Goal: Information Seeking & Learning: Check status

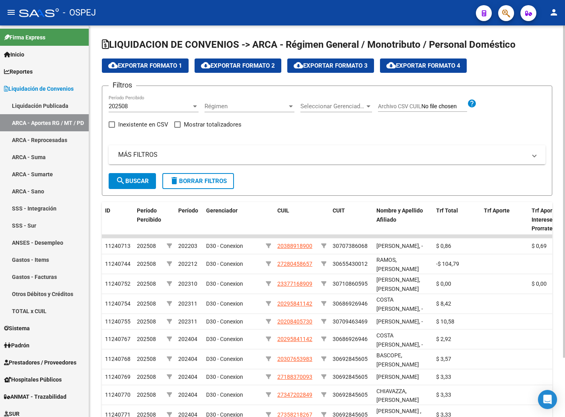
click at [433, 65] on span "cloud_download Exportar Formato 4" at bounding box center [424, 65] width 74 height 7
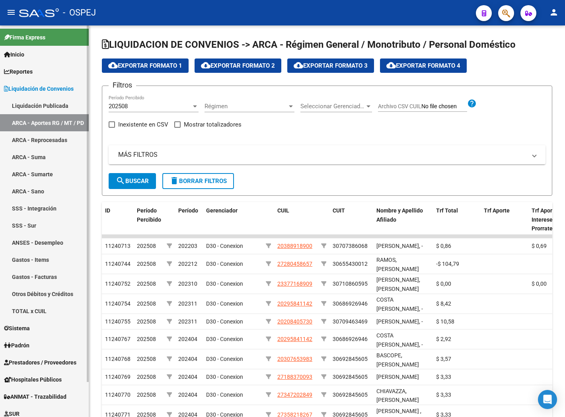
scroll to position [39, 0]
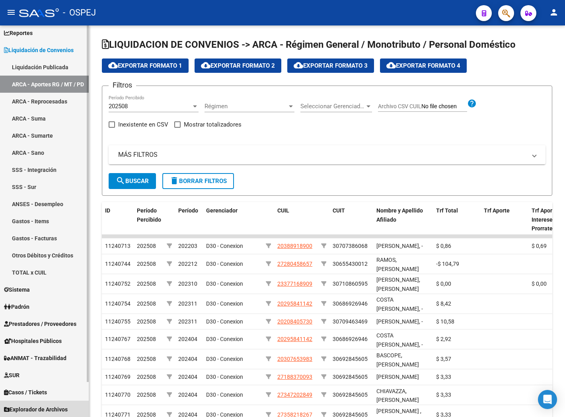
click at [53, 407] on span "Explorador de Archivos" at bounding box center [36, 409] width 64 height 9
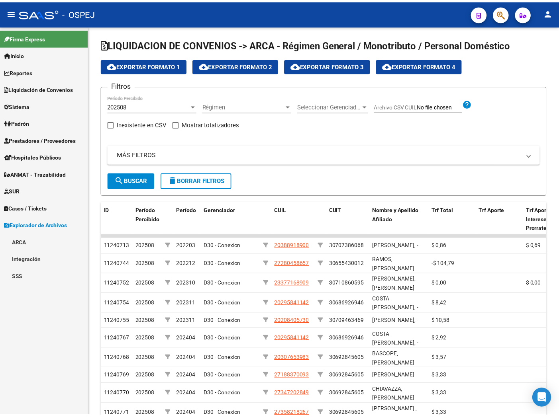
scroll to position [0, 0]
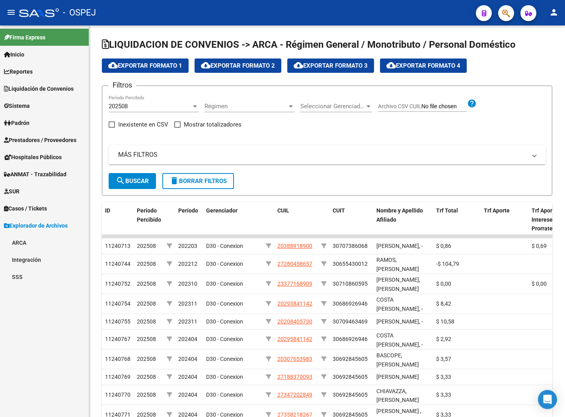
click at [28, 276] on link "SSS" at bounding box center [44, 276] width 89 height 17
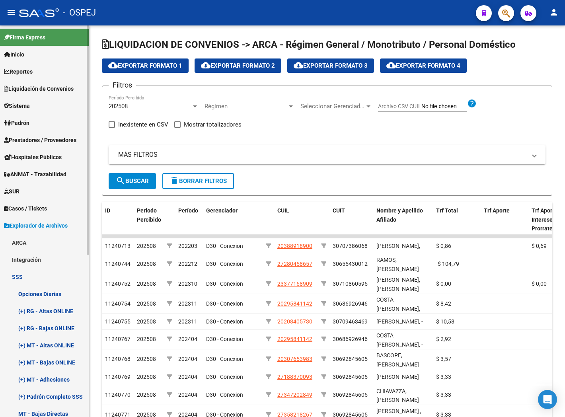
drag, startPoint x: 54, startPoint y: 297, endPoint x: 65, endPoint y: 272, distance: 27.8
click at [54, 297] on link "Opciones Diarias" at bounding box center [44, 294] width 89 height 17
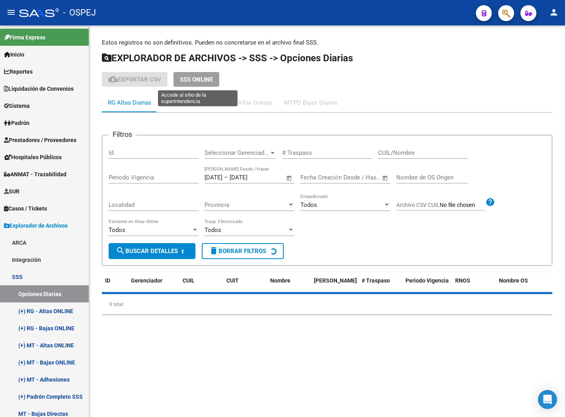
click at [216, 78] on button "SSS ONLINE" at bounding box center [197, 79] width 46 height 15
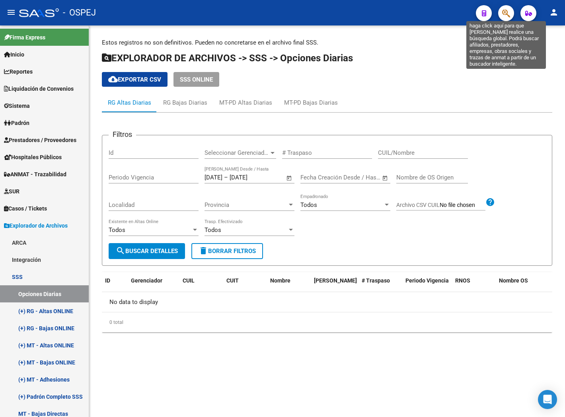
click at [507, 10] on icon "button" at bounding box center [507, 13] width 8 height 9
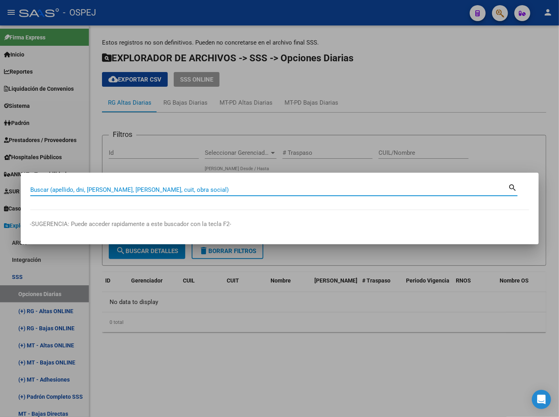
click at [343, 188] on input "Buscar (apellido, dni, [PERSON_NAME], [PERSON_NAME], cuit, obra social)" at bounding box center [269, 189] width 478 height 7
paste input "20230873187"
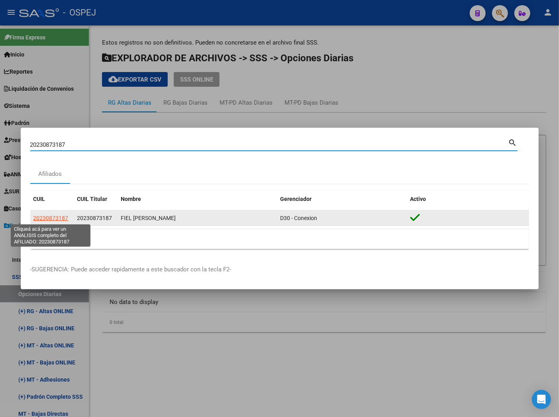
click at [52, 218] on span "20230873187" at bounding box center [50, 218] width 35 height 6
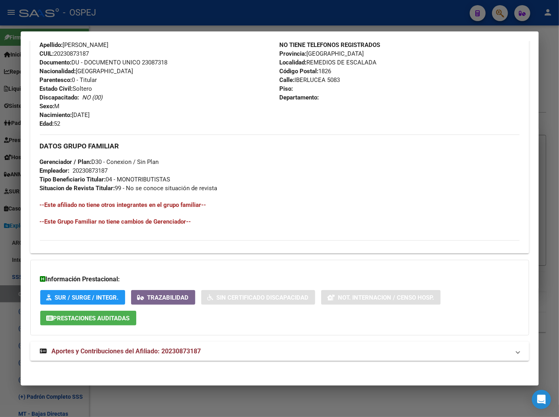
scroll to position [290, 0]
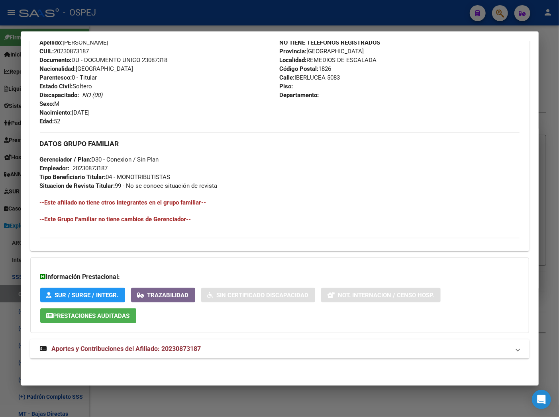
click at [170, 353] on strong "Aportes y Contribuciones del Afiliado: 20230873187" at bounding box center [120, 349] width 161 height 10
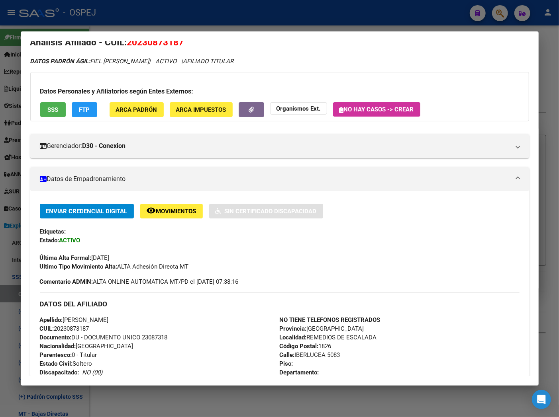
scroll to position [0, 0]
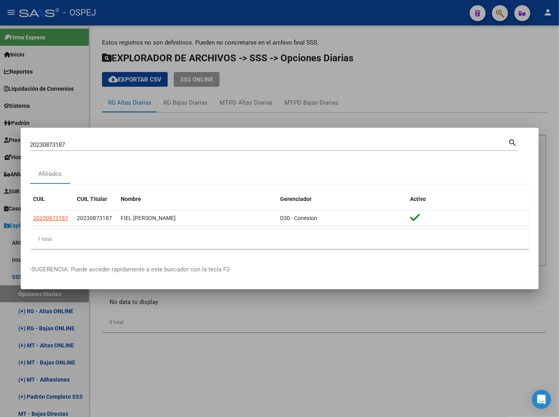
click at [170, 142] on input "20230873187" at bounding box center [269, 144] width 478 height 7
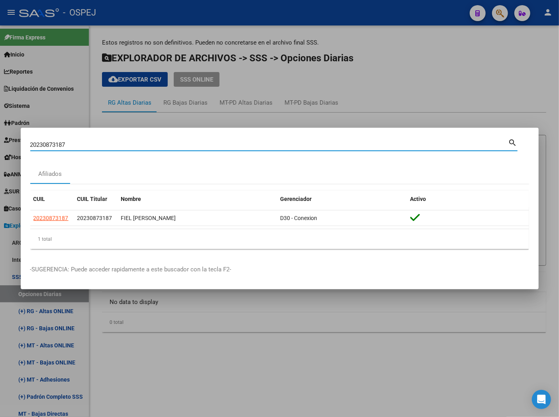
click at [170, 142] on input "20230873187" at bounding box center [269, 144] width 478 height 7
paste input "3288140464"
type input "23288140464"
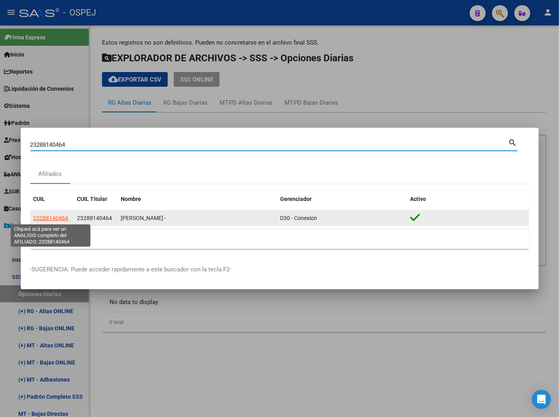
click at [57, 220] on span "23288140464" at bounding box center [50, 218] width 35 height 6
type textarea "23288140464"
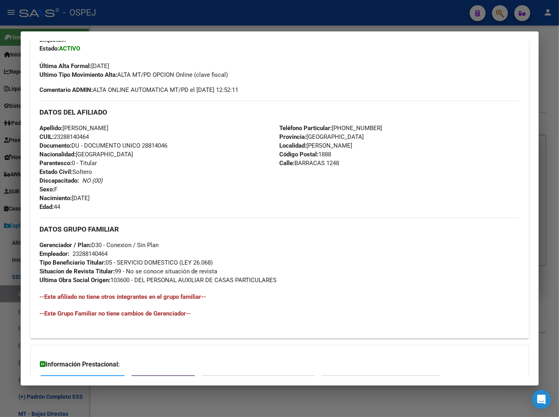
scroll to position [292, 0]
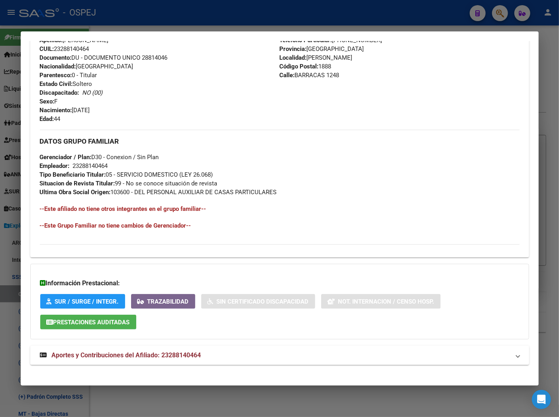
click at [185, 359] on span "Aportes y Contribuciones del Afiliado: 23288140464" at bounding box center [126, 356] width 149 height 8
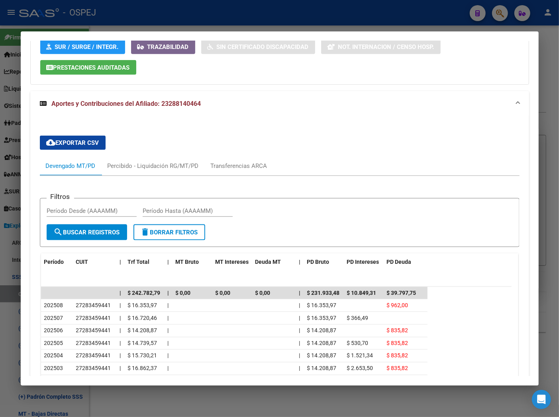
scroll to position [548, 0]
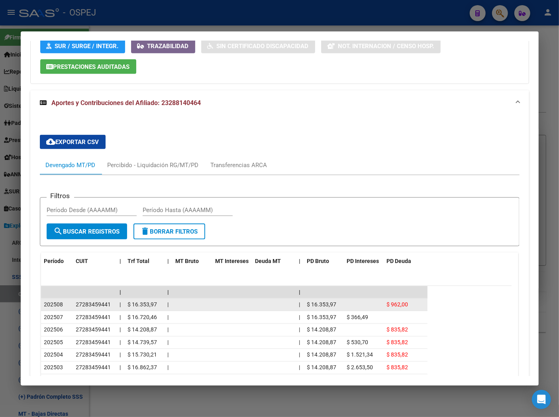
click at [156, 303] on span "$ 16.353,97" at bounding box center [142, 304] width 29 height 6
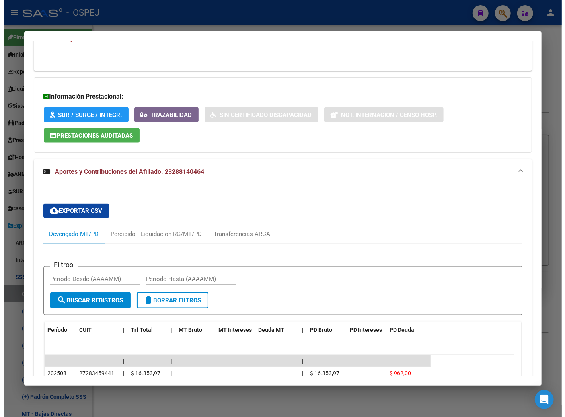
scroll to position [391, 0]
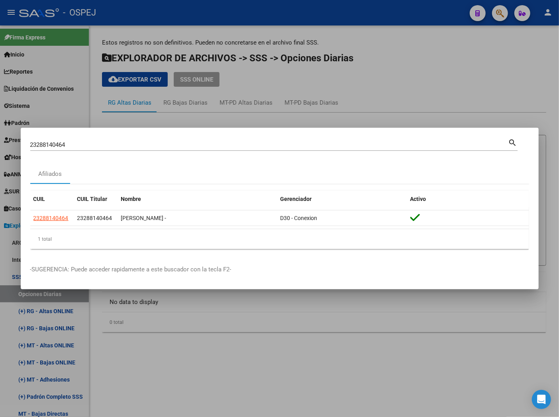
click at [272, 92] on div at bounding box center [279, 208] width 559 height 417
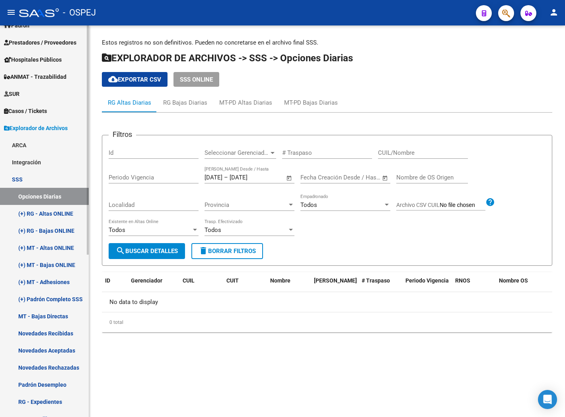
scroll to position [13, 0]
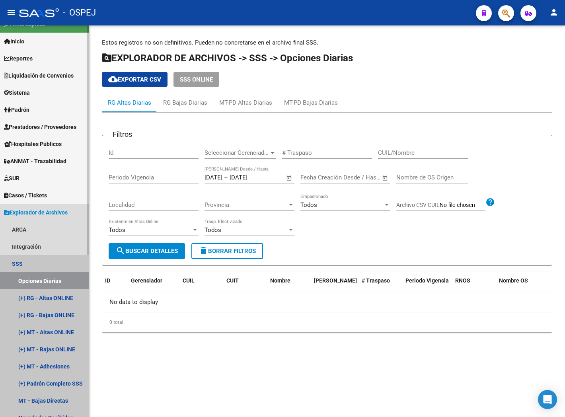
click at [57, 284] on link "Opciones Diarias" at bounding box center [44, 280] width 89 height 17
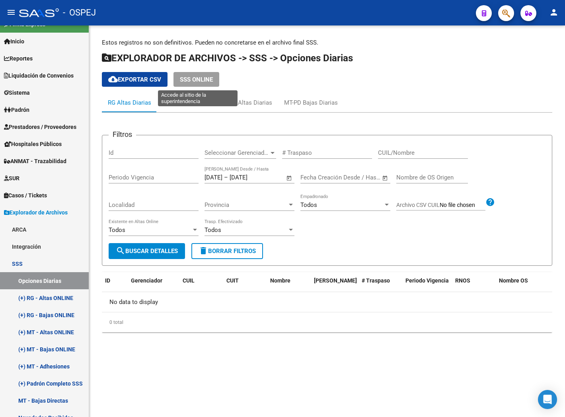
click at [198, 82] on span "SSS ONLINE" at bounding box center [196, 79] width 33 height 7
